Goal: Information Seeking & Learning: Learn about a topic

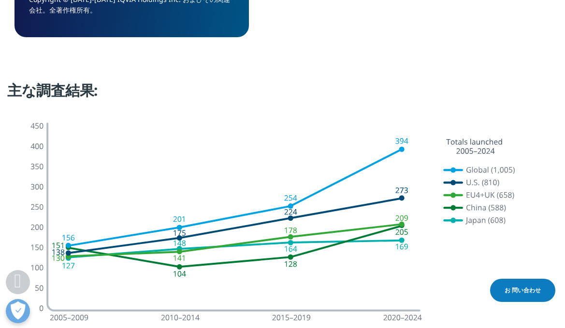
scroll to position [1112, 0]
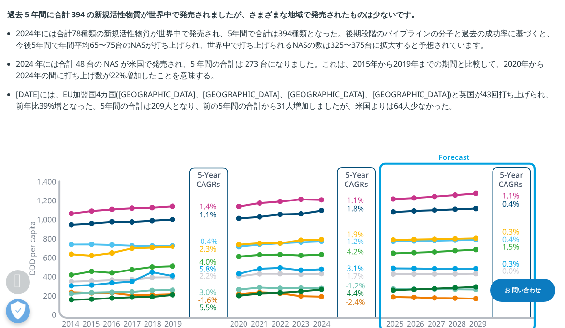
scroll to position [1547, 0]
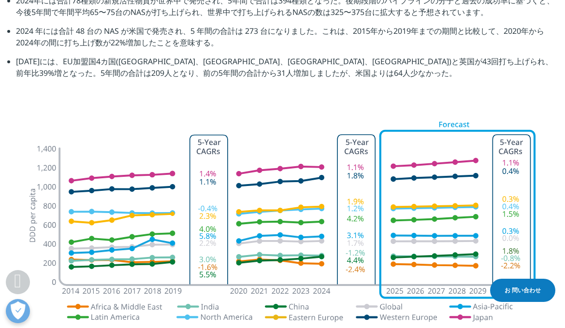
click at [245, 175] on img at bounding box center [283, 254] width 536 height 288
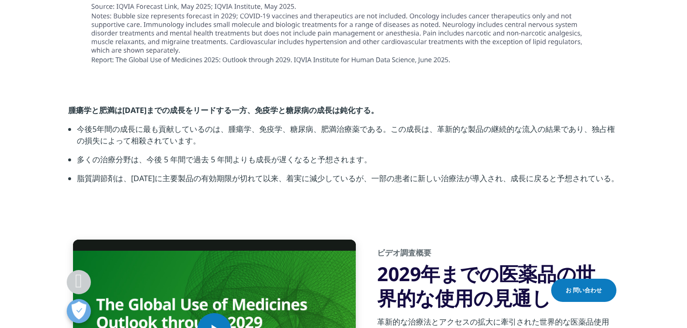
scroll to position [3191, 0]
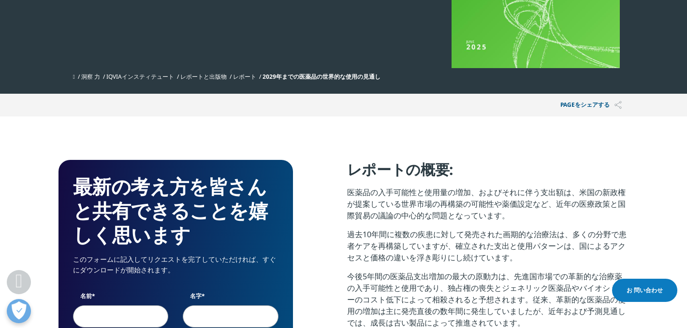
scroll to position [242, 0]
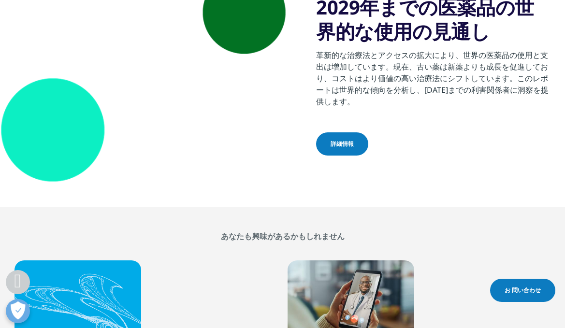
scroll to position [745, 0]
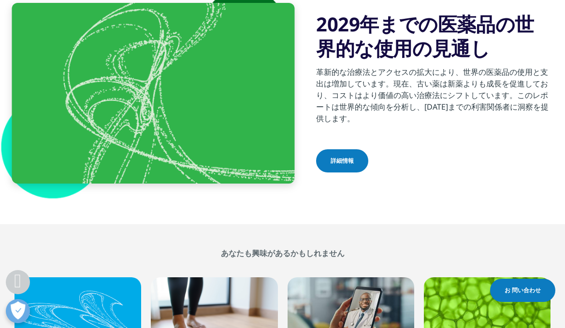
click at [345, 165] on span "詳細情報" at bounding box center [342, 161] width 23 height 9
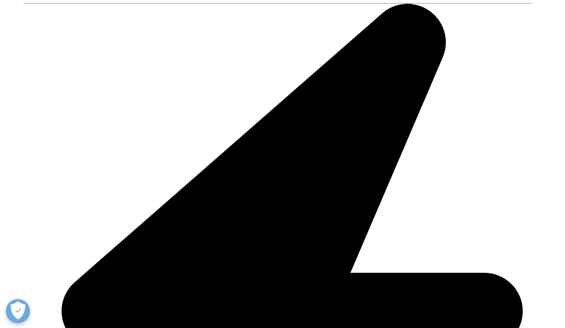
scroll to position [1160, 0]
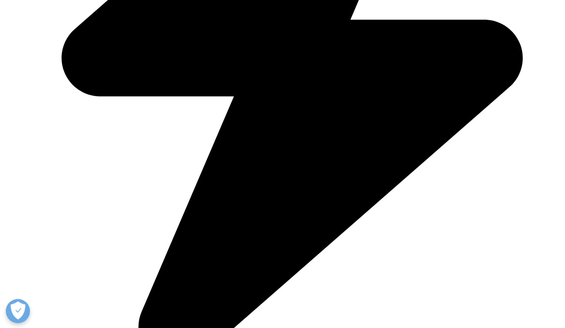
scroll to position [1450, 0]
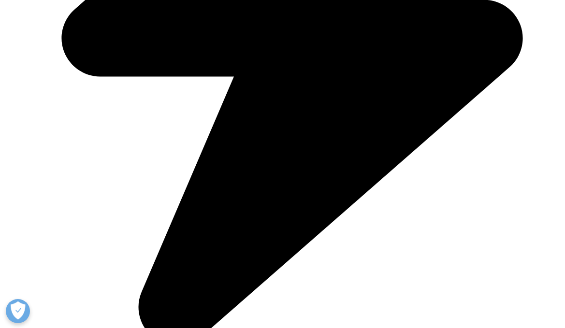
drag, startPoint x: 182, startPoint y: 280, endPoint x: 384, endPoint y: 260, distance: 202.6
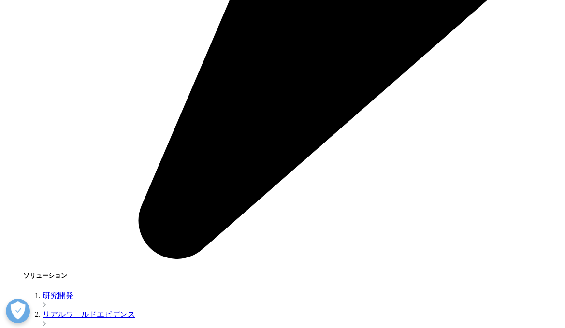
scroll to position [1547, 0]
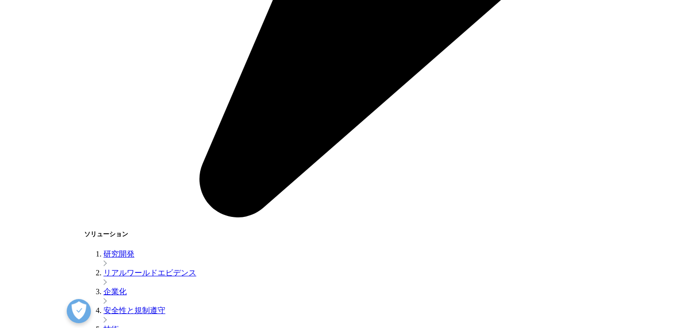
scroll to position [1595, 0]
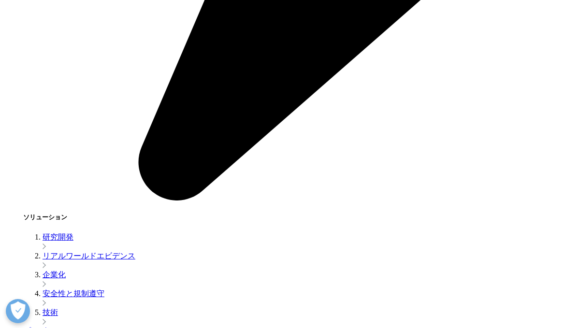
drag, startPoint x: 524, startPoint y: 258, endPoint x: -2, endPoint y: 207, distance: 529.0
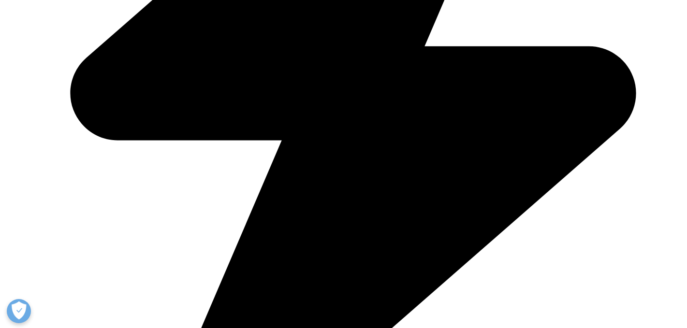
scroll to position [546, 570]
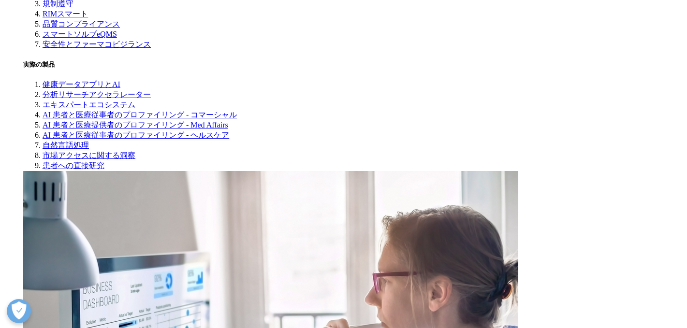
scroll to position [2514, 0]
